Goal: Find specific page/section: Find specific page/section

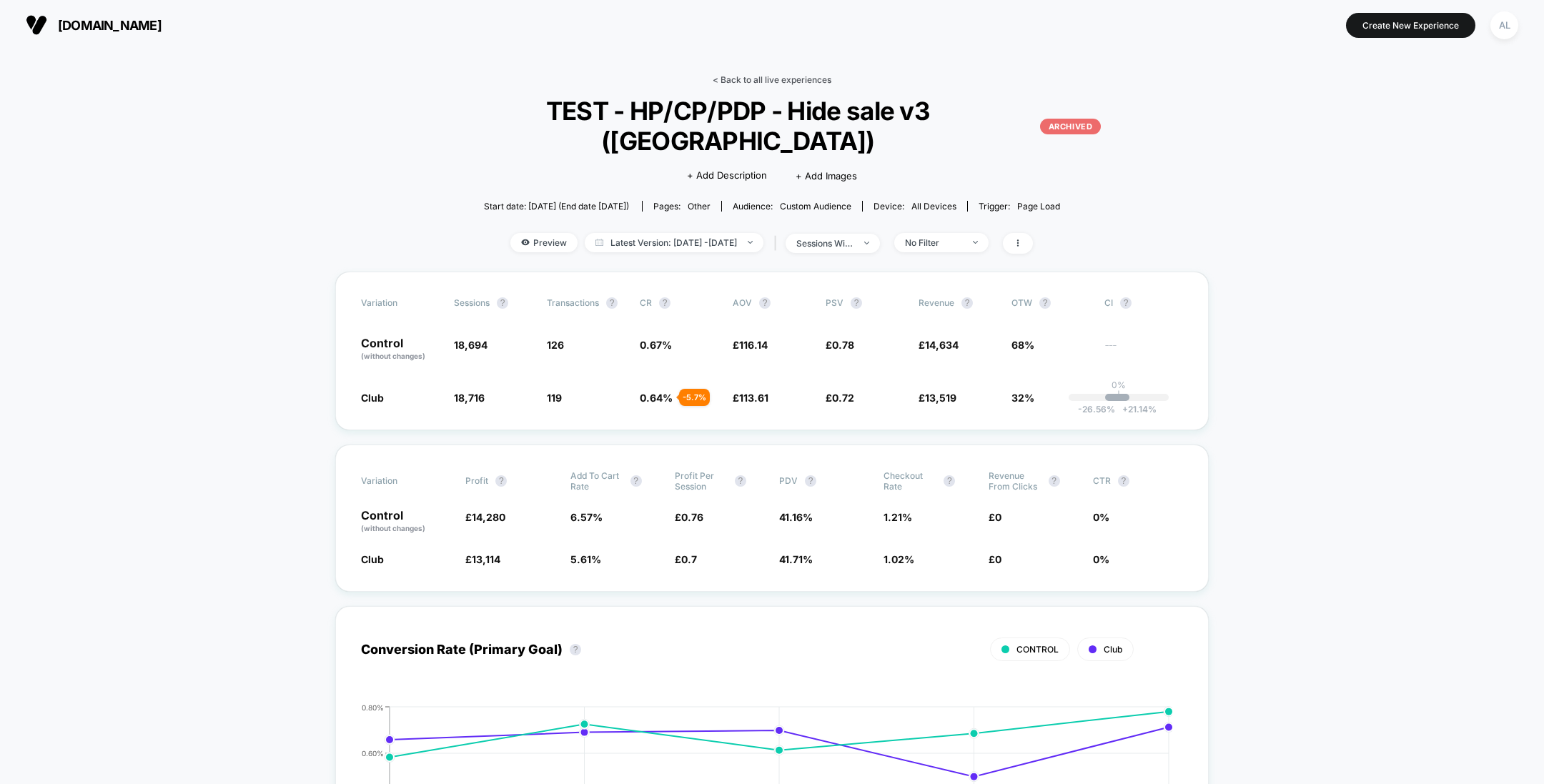
click at [763, 82] on link "< Back to all live experiences" at bounding box center [772, 79] width 119 height 11
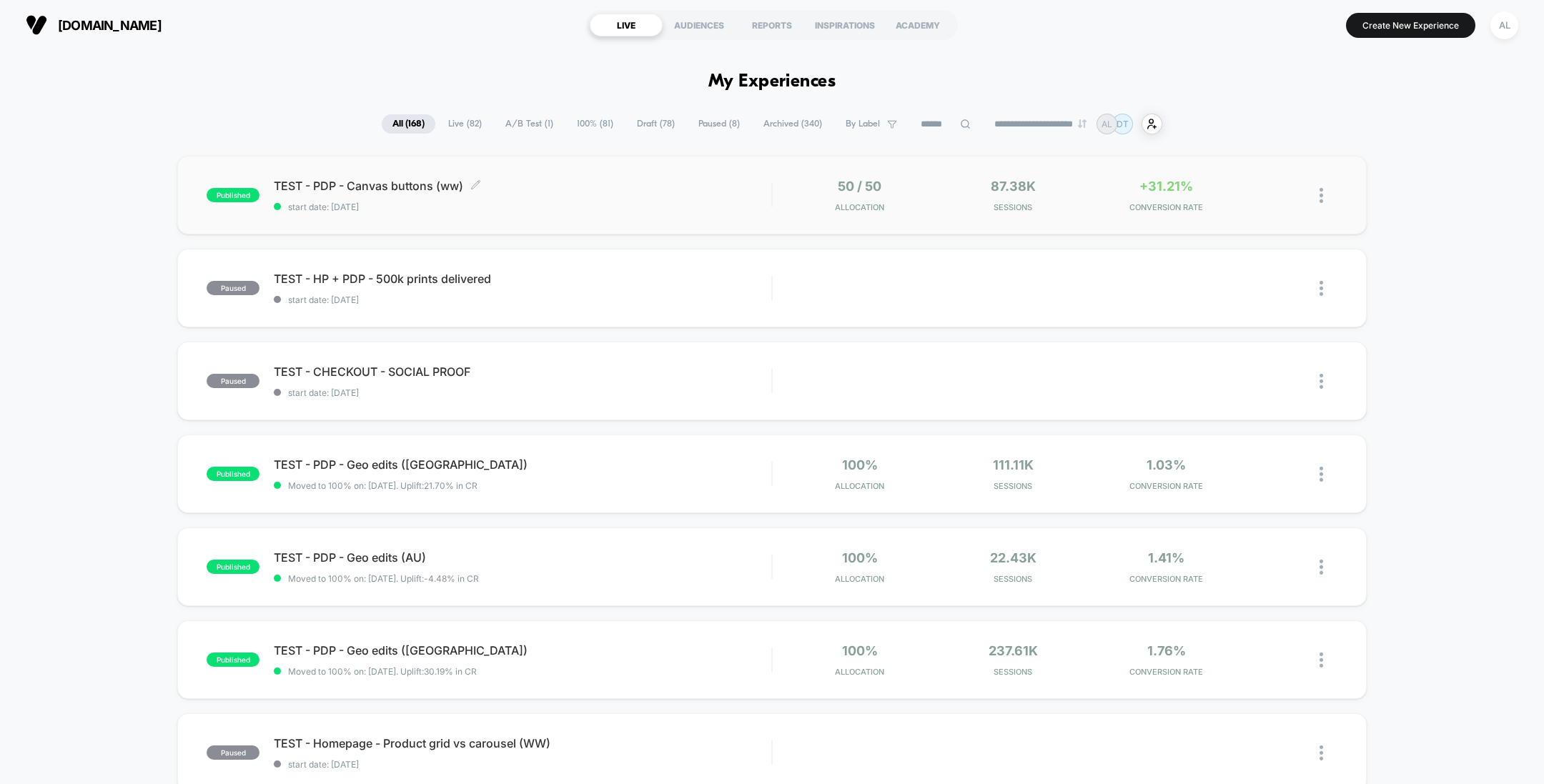
click at [662, 191] on span "TEST - PDP - Canvas buttons (ww) Click to edit experience details" at bounding box center [522, 186] width 497 height 14
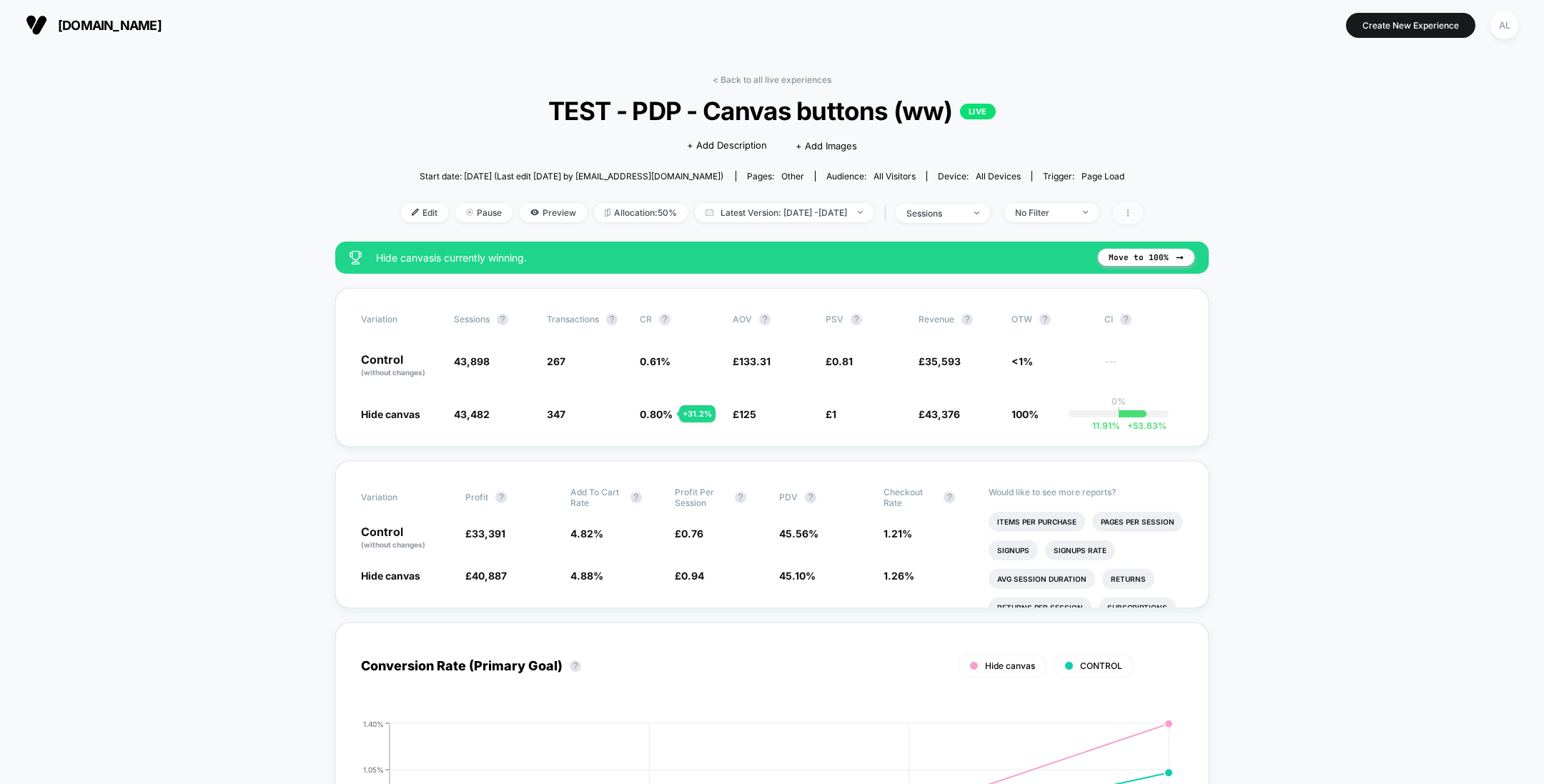
click at [1132, 216] on icon at bounding box center [1128, 213] width 9 height 9
